Goal: Task Accomplishment & Management: Use online tool/utility

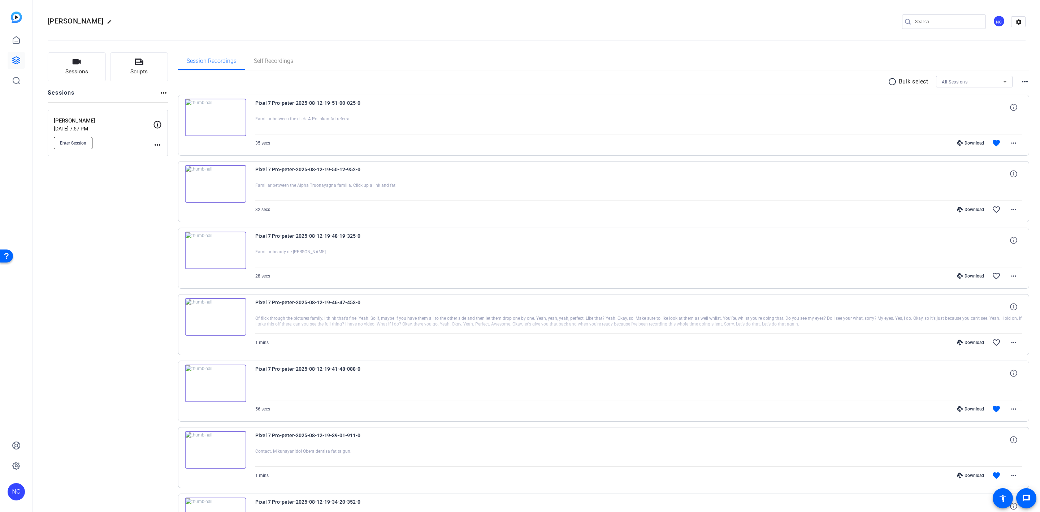
click at [82, 141] on span "Enter Session" at bounding box center [73, 143] width 26 height 6
click at [135, 54] on button "Scripts" at bounding box center [139, 66] width 58 height 29
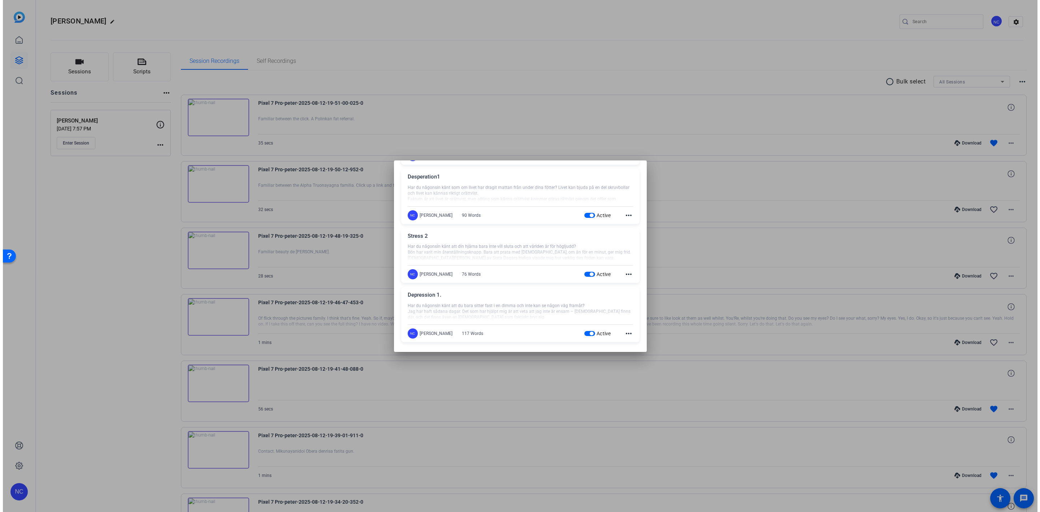
scroll to position [142, 0]
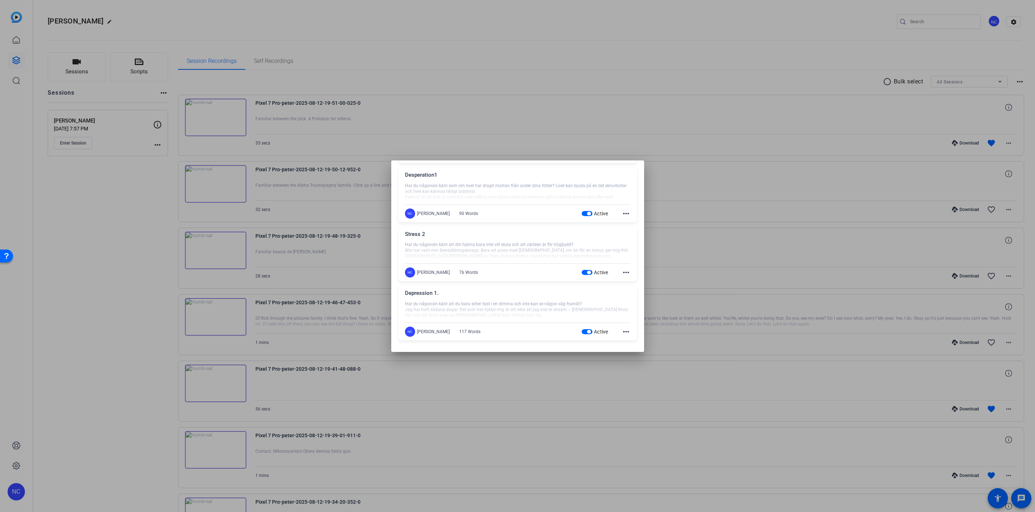
click at [561, 113] on div at bounding box center [517, 256] width 1035 height 512
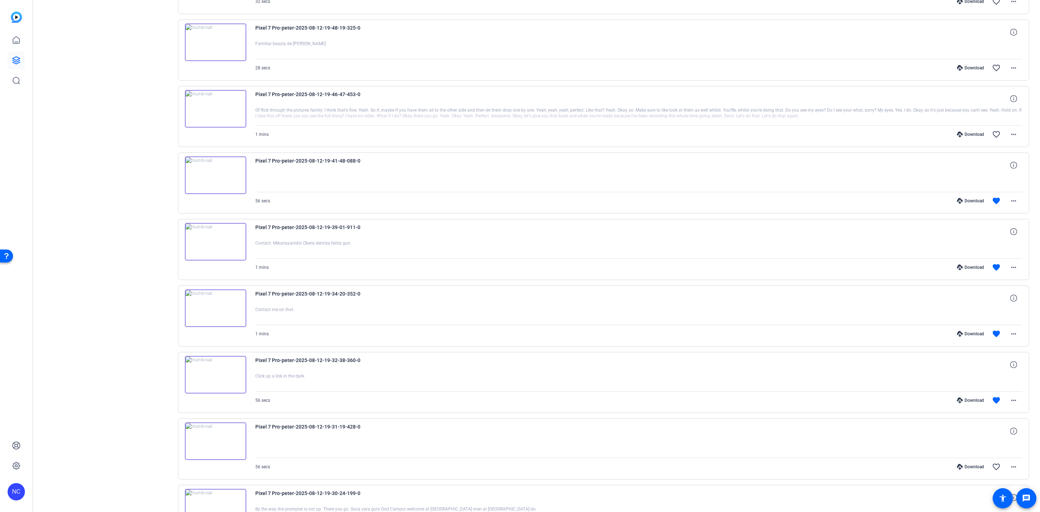
scroll to position [292, 0]
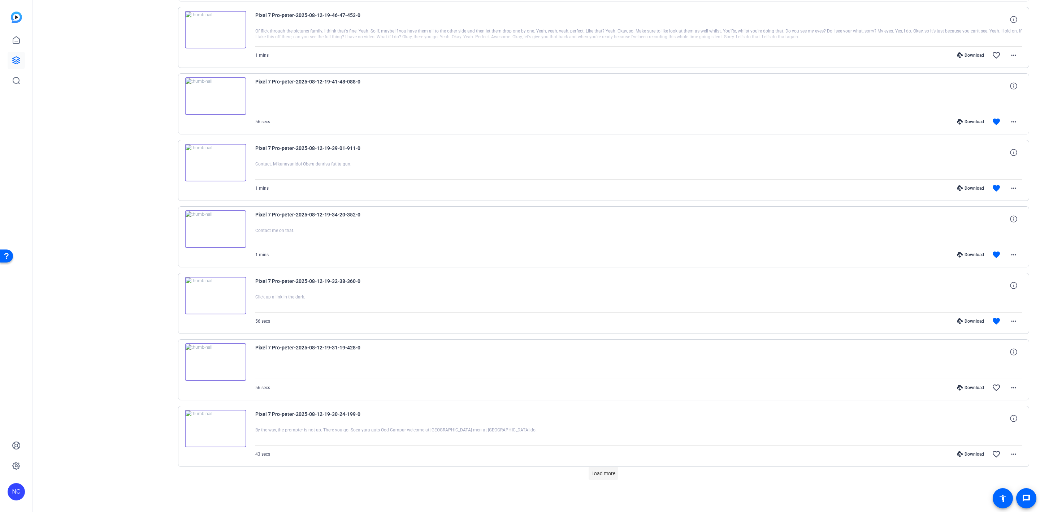
click at [591, 477] on span at bounding box center [604, 472] width 30 height 17
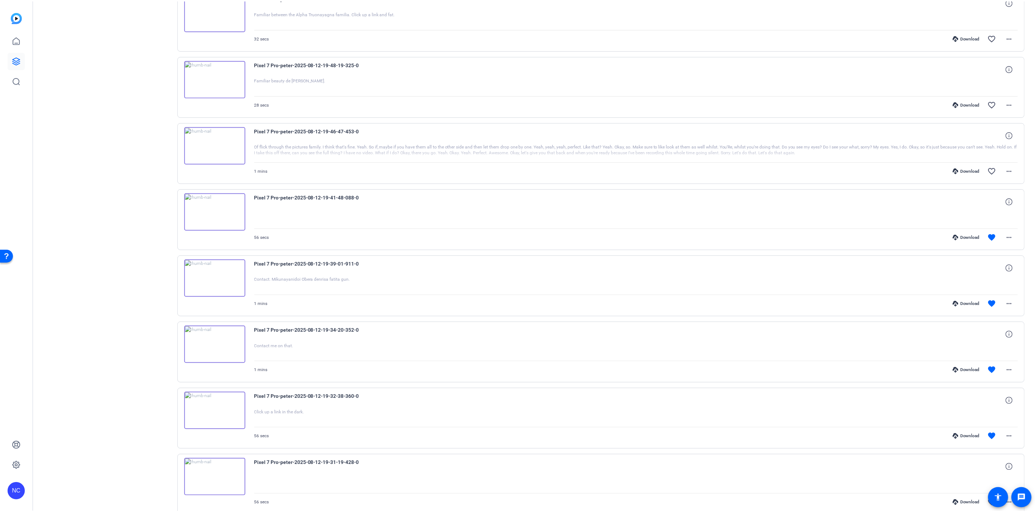
scroll to position [0, 0]
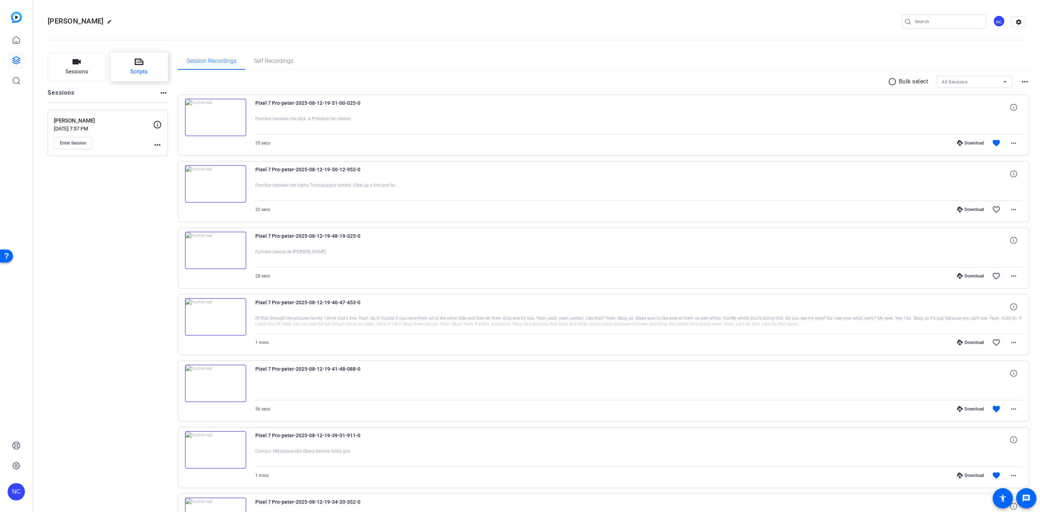
click at [146, 61] on button "Scripts" at bounding box center [139, 66] width 58 height 29
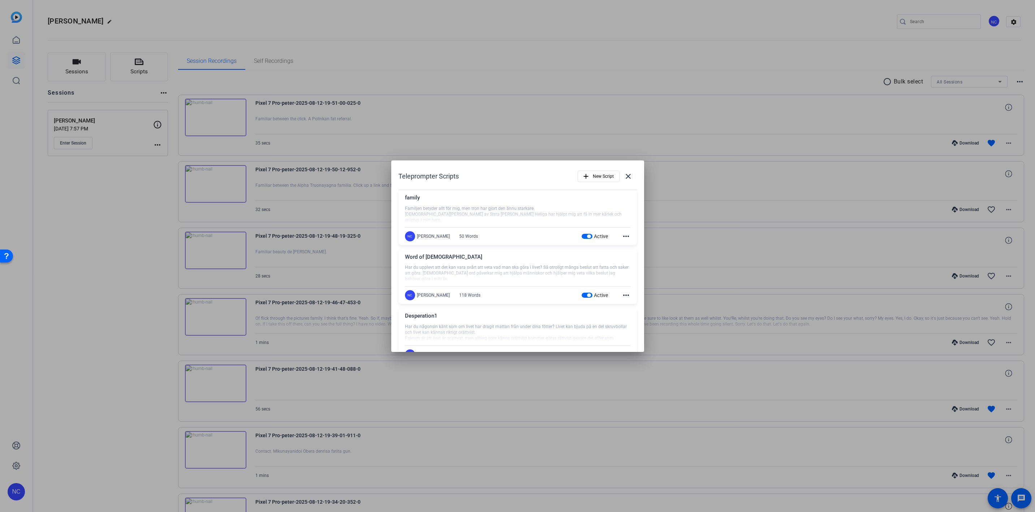
click at [428, 211] on div at bounding box center [517, 215] width 225 height 18
click at [623, 235] on mat-icon "more_horiz" at bounding box center [626, 236] width 9 height 9
click at [627, 251] on span "Edit" at bounding box center [636, 247] width 29 height 9
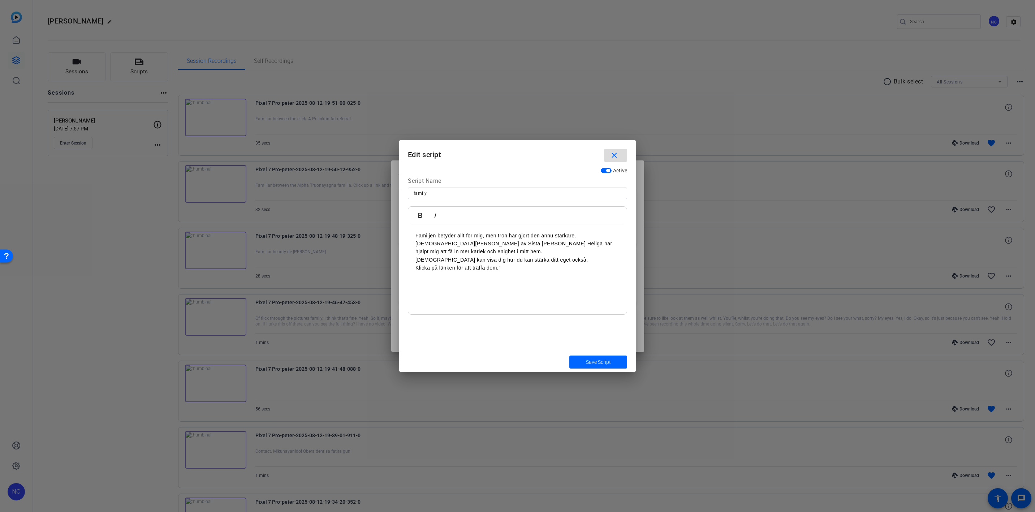
click at [615, 160] on span "button" at bounding box center [615, 155] width 23 height 17
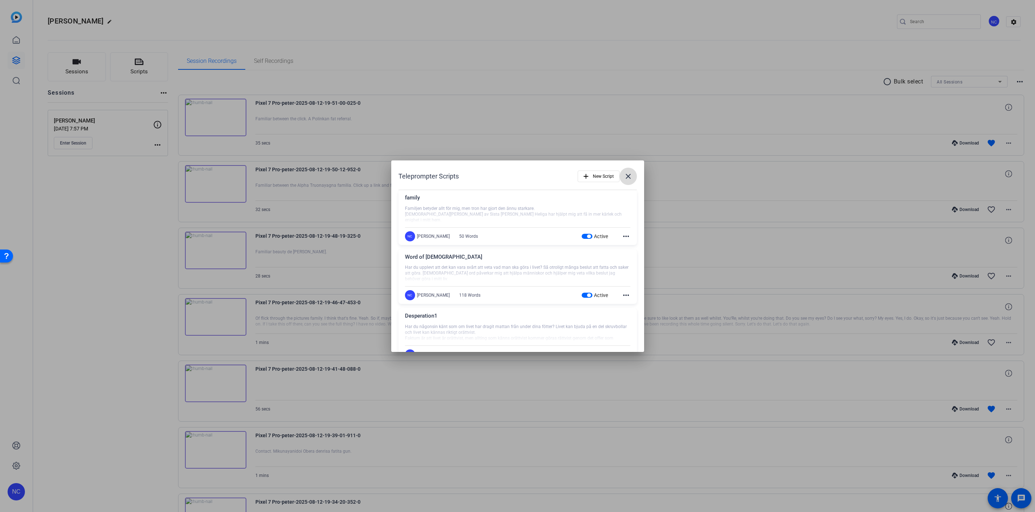
click at [626, 174] on mat-icon "close" at bounding box center [628, 176] width 9 height 9
